Goal: Task Accomplishment & Management: Use online tool/utility

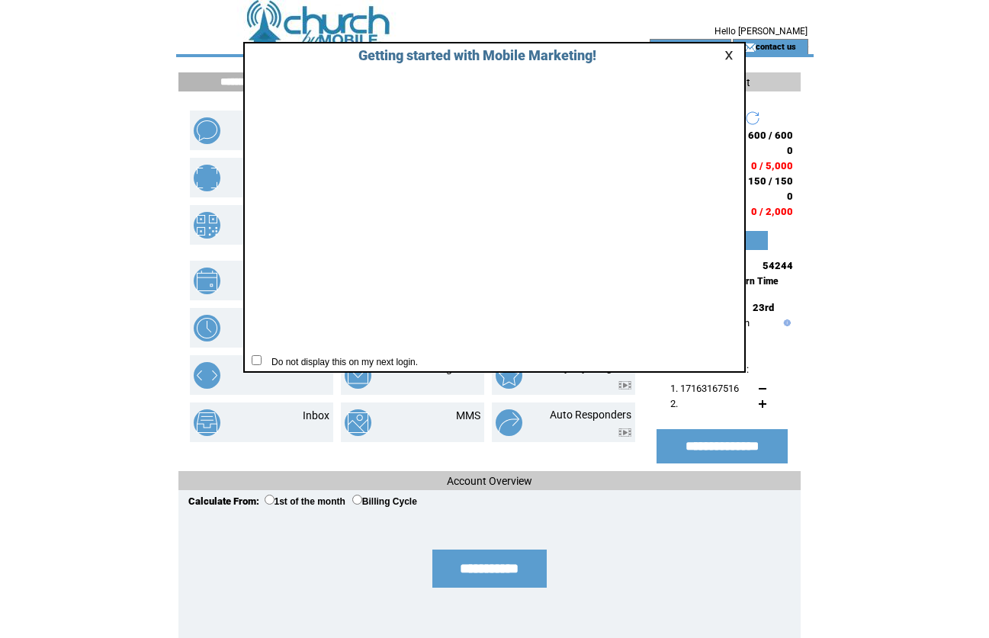
click at [727, 58] on link at bounding box center [731, 55] width 14 height 10
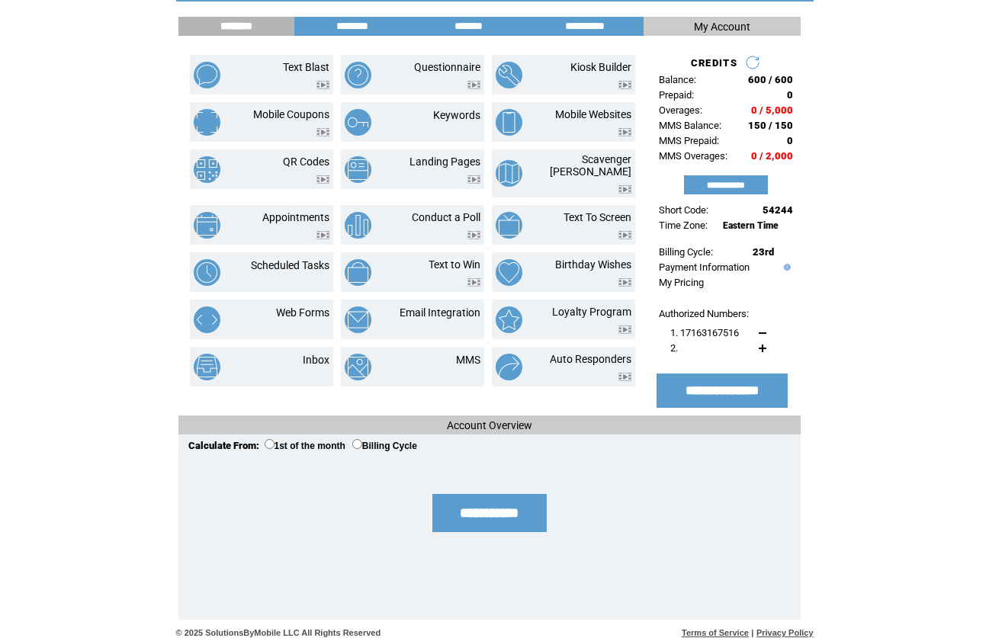
scroll to position [18, 0]
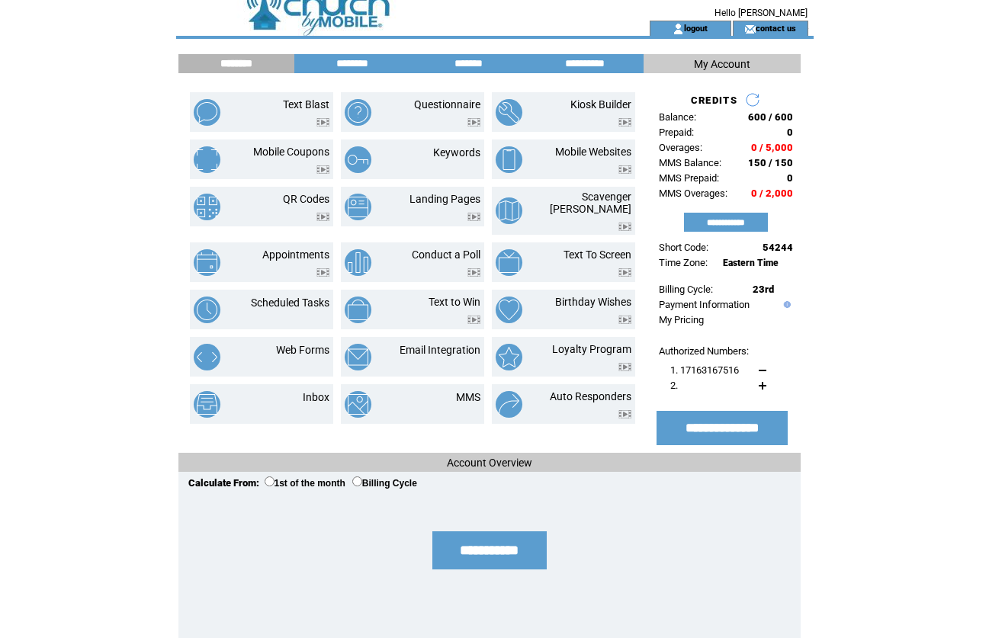
click at [441, 197] on link "Landing Pages" at bounding box center [444, 199] width 71 height 12
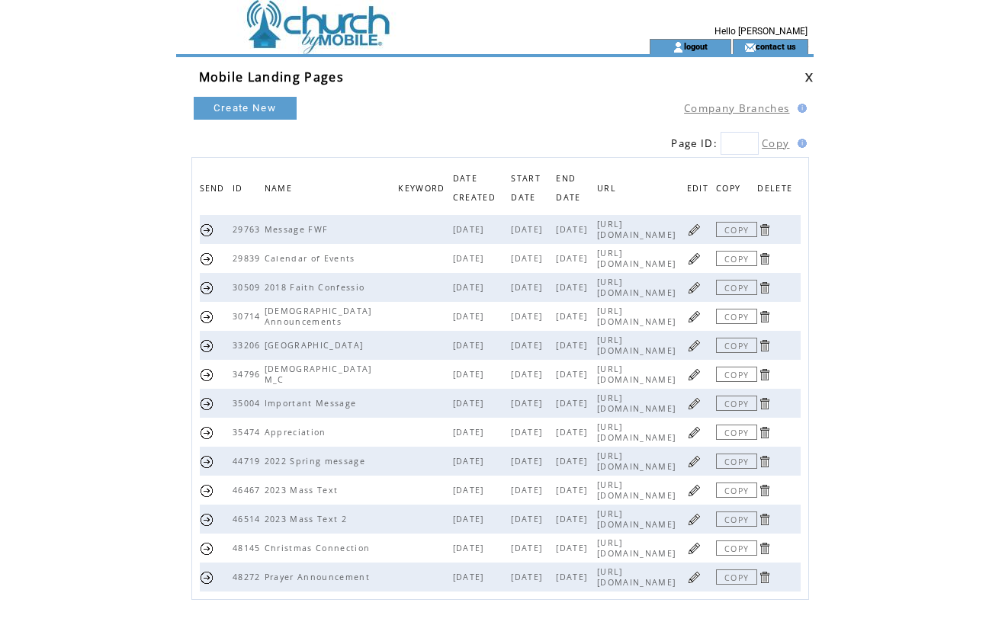
scroll to position [56, 0]
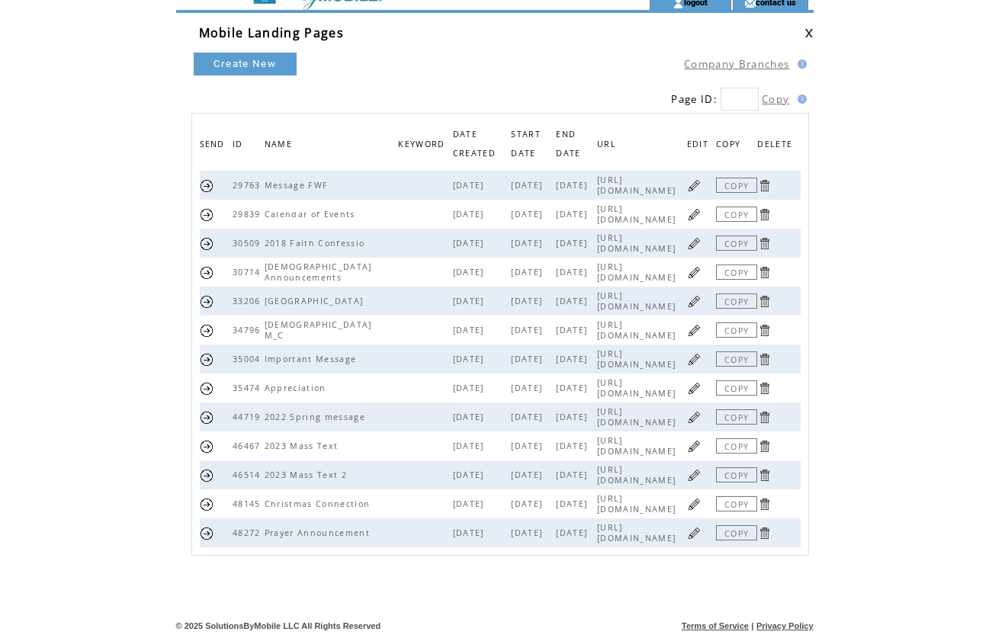
click at [702, 468] on link at bounding box center [694, 475] width 14 height 14
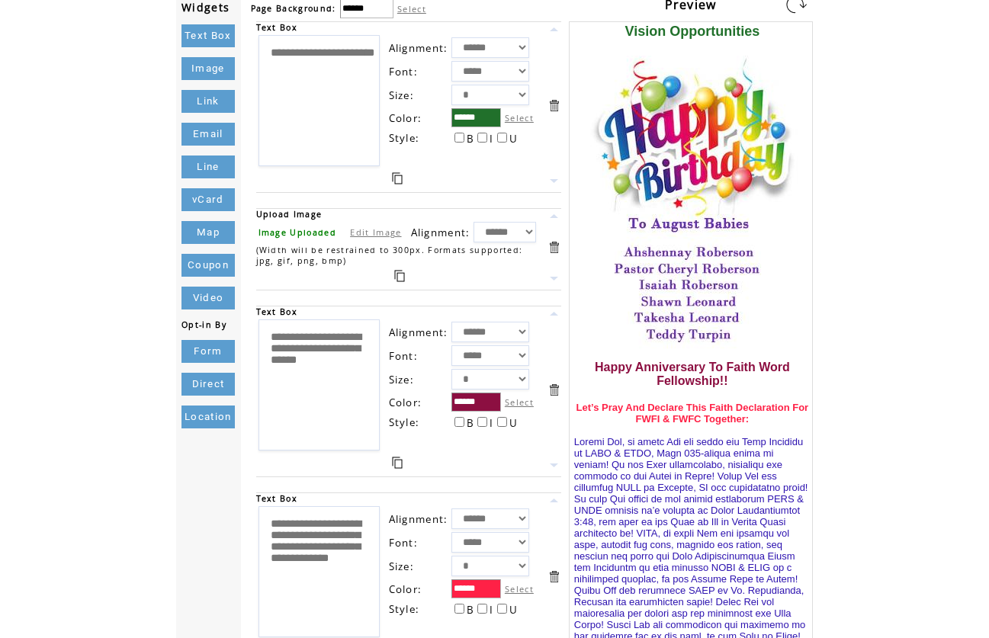
scroll to position [80, 0]
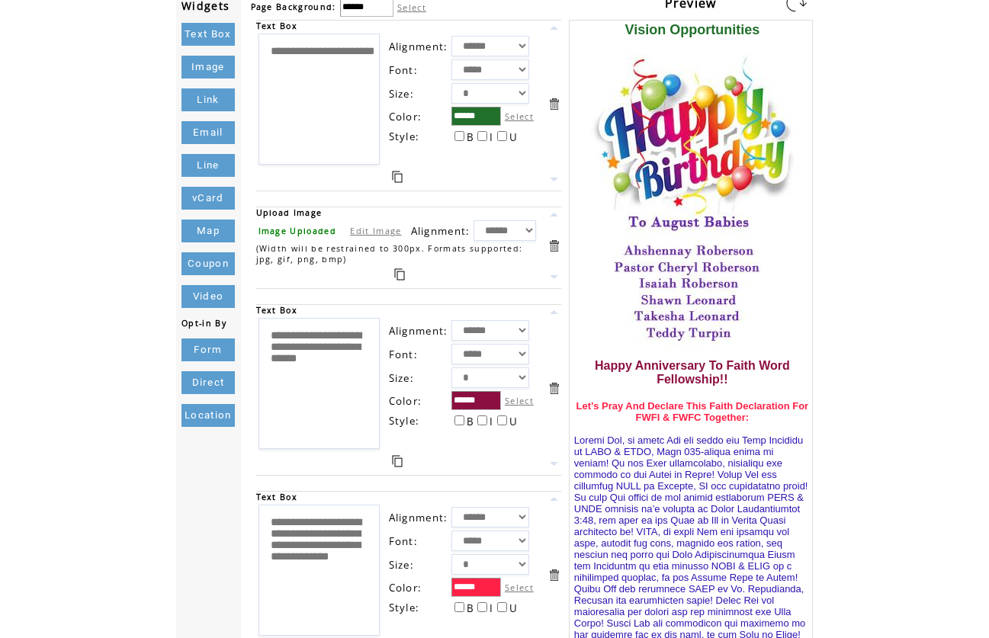
click at [554, 390] on link at bounding box center [554, 388] width 14 height 14
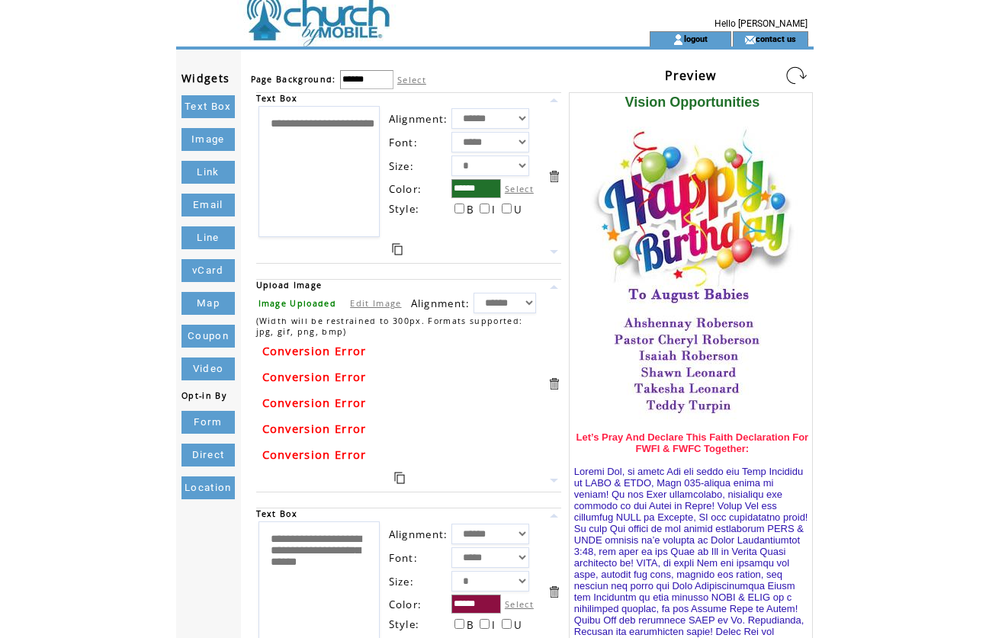
scroll to position [0, 0]
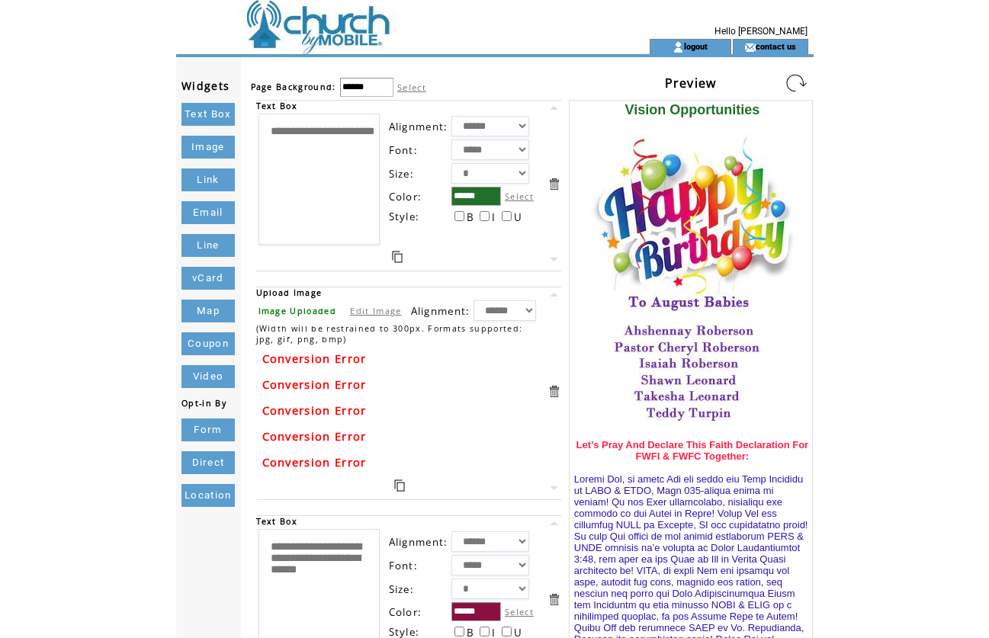
click at [795, 79] on link at bounding box center [796, 83] width 24 height 24
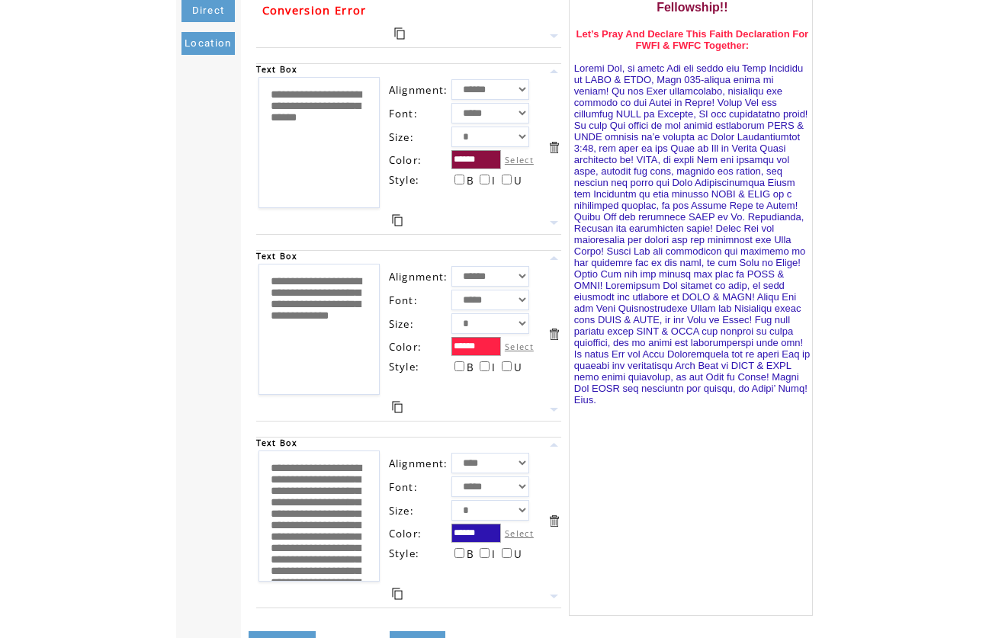
scroll to position [499, 0]
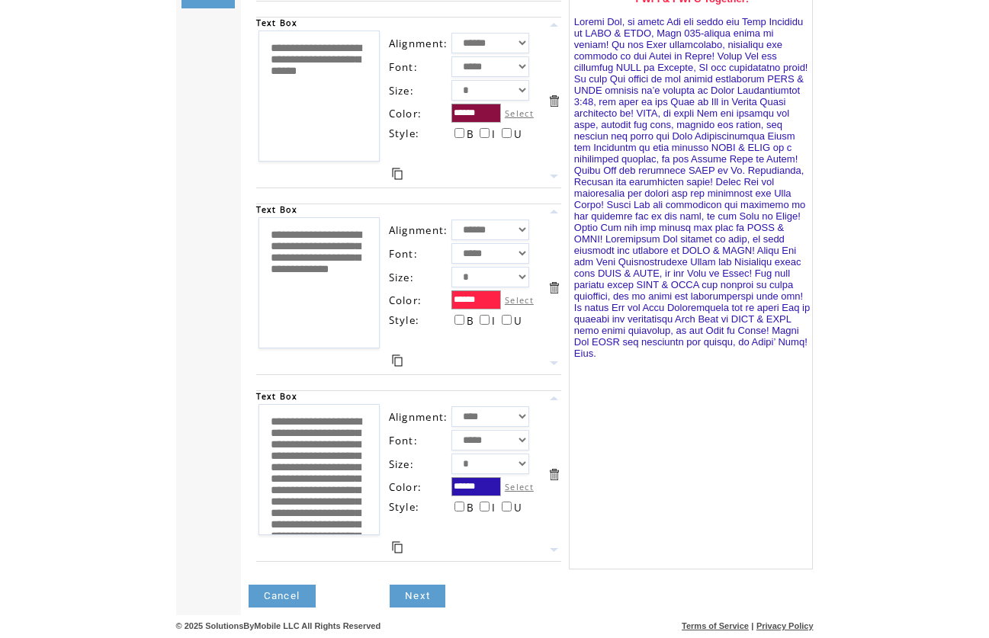
click at [271, 596] on link "Cancel" at bounding box center [282, 596] width 67 height 23
click at [270, 595] on link "Cancel" at bounding box center [282, 596] width 67 height 23
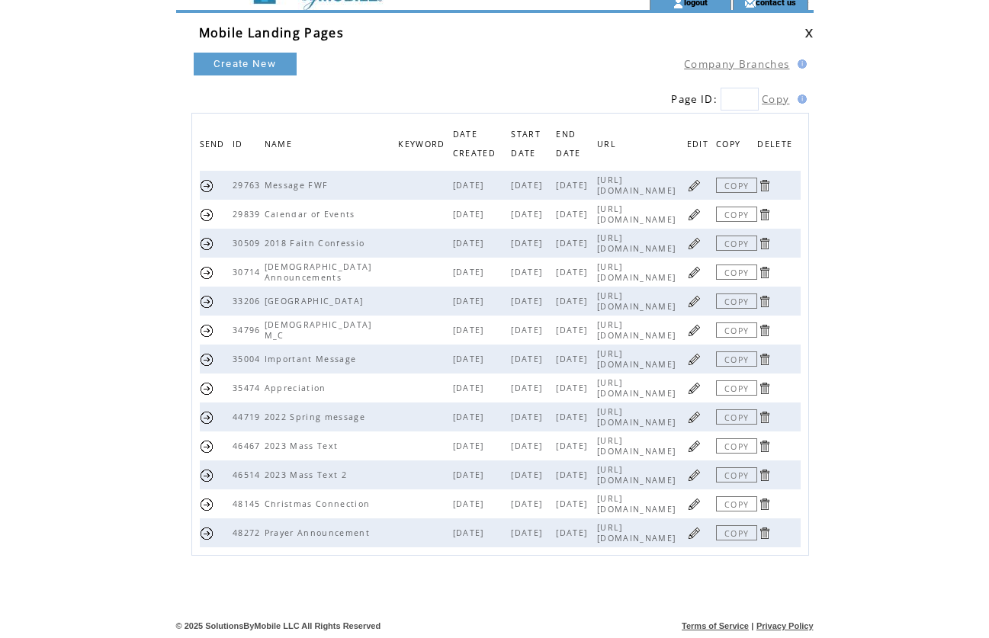
scroll to position [56, 0]
click at [702, 468] on link at bounding box center [694, 475] width 14 height 14
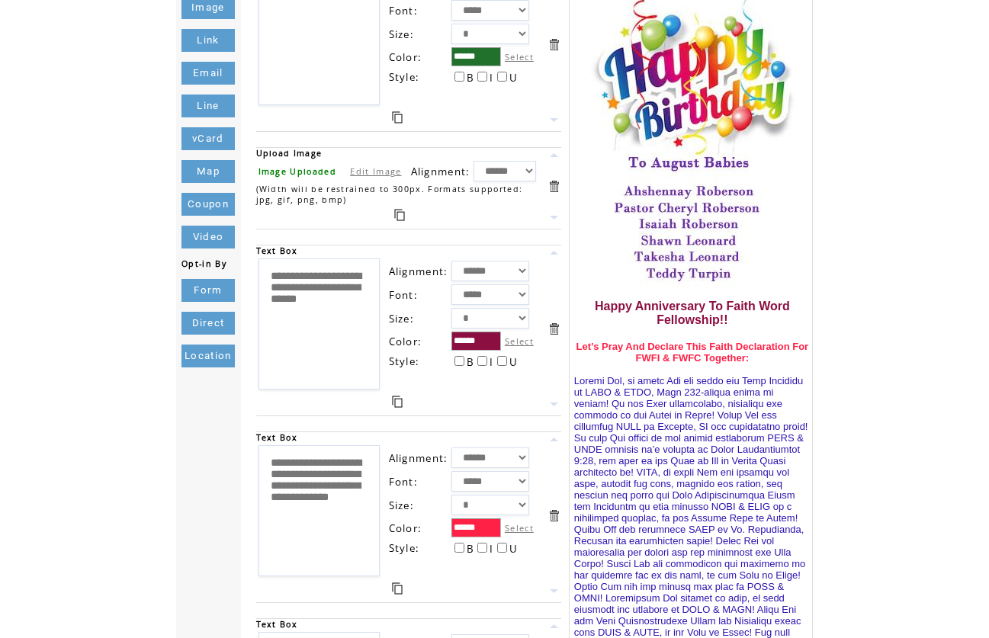
scroll to position [299, 0]
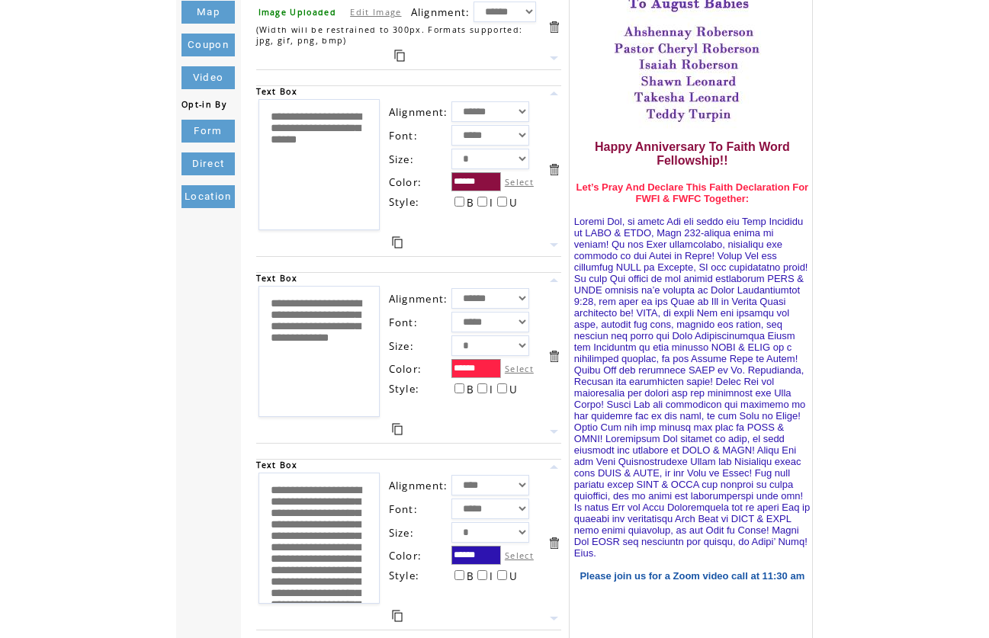
click at [554, 169] on link at bounding box center [554, 169] width 14 height 14
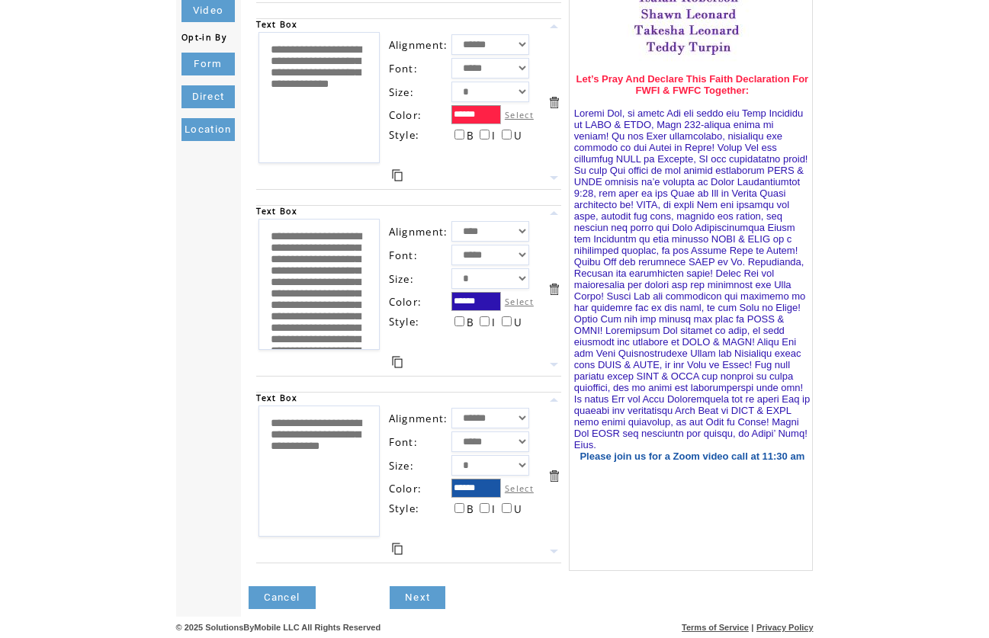
scroll to position [368, 0]
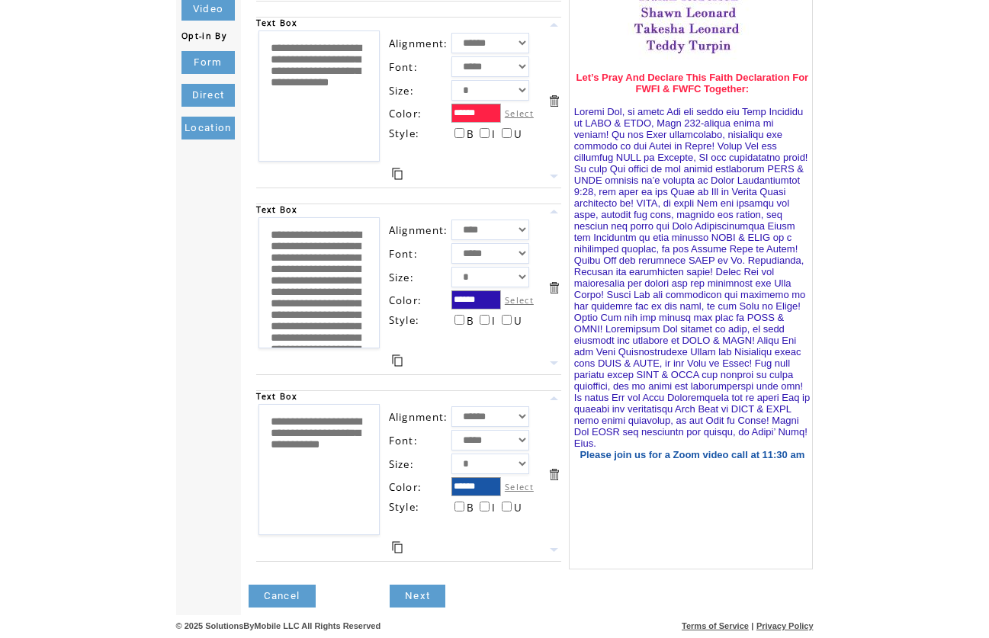
click at [422, 598] on link "Next" at bounding box center [418, 596] width 56 height 23
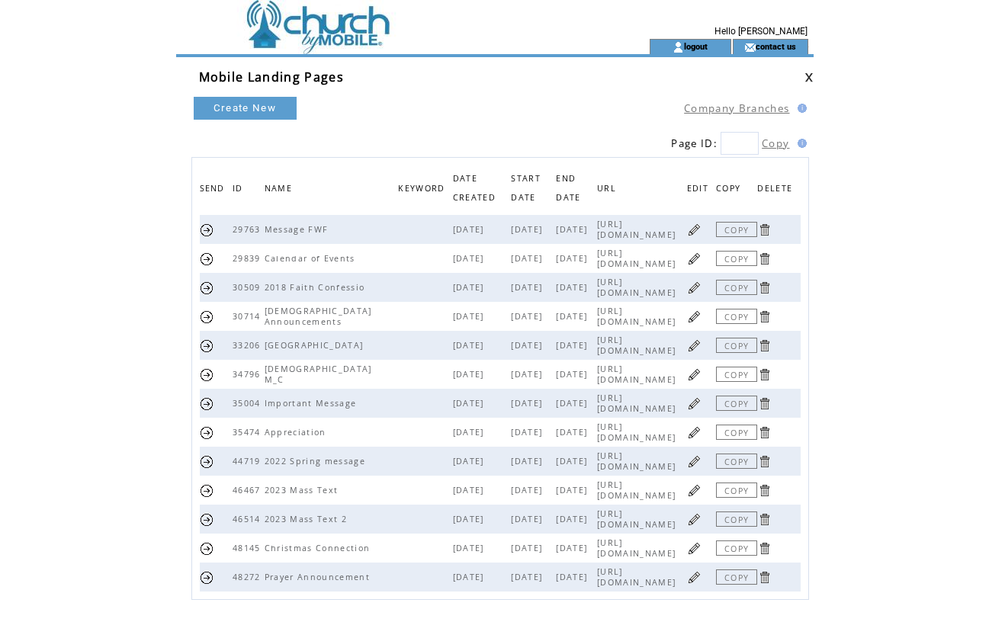
click at [807, 78] on link at bounding box center [808, 77] width 9 height 10
